Goal: Obtain resource: Obtain resource

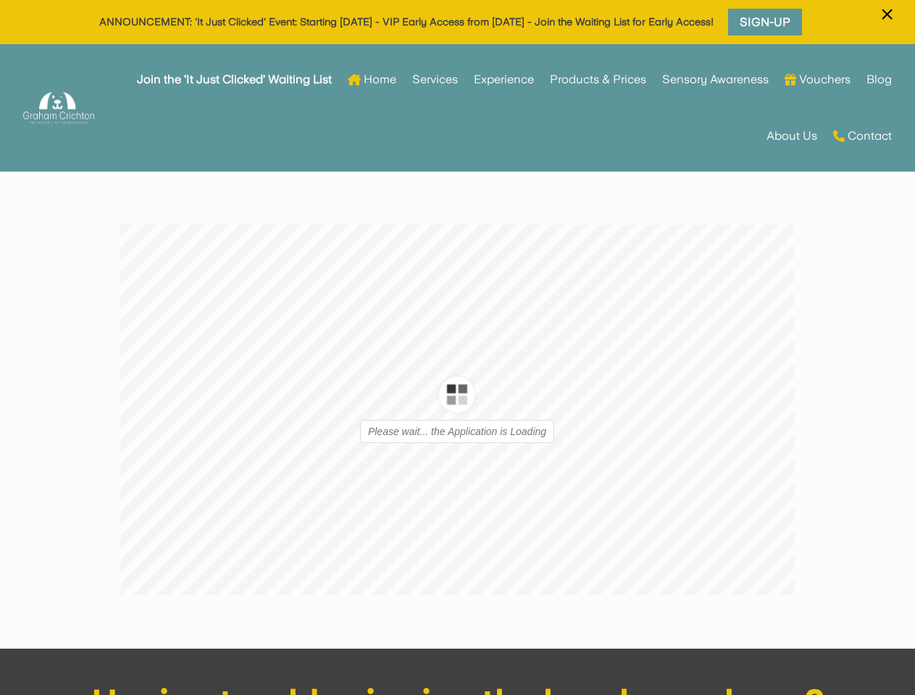
type input "1"
type input "9"
